Goal: Use online tool/utility: Utilize a website feature to perform a specific function

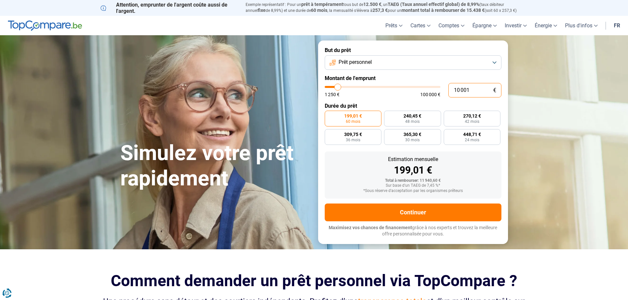
drag, startPoint x: 469, startPoint y: 91, endPoint x: 452, endPoint y: 89, distance: 16.9
click at [452, 89] on input "10 001" at bounding box center [474, 90] width 53 height 14
type input "8"
type input "1250"
type input "80"
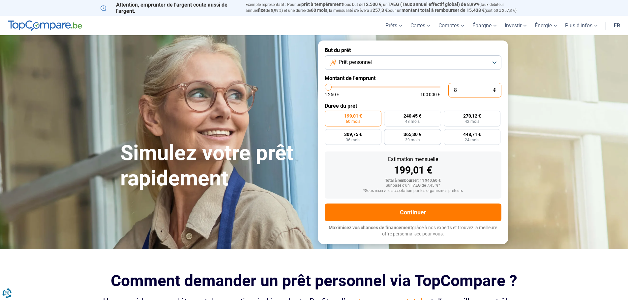
type input "1250"
type input "800"
type input "1250"
type input "8 000"
type input "8000"
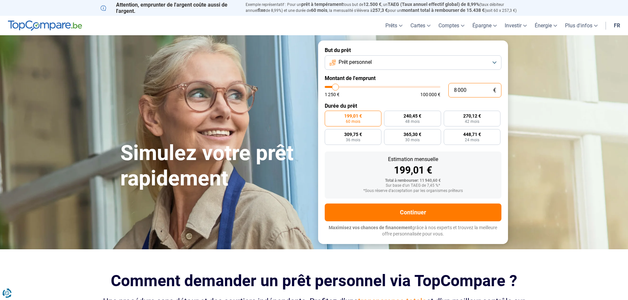
radio input "true"
type input "8 000"
